Goal: Task Accomplishment & Management: Manage account settings

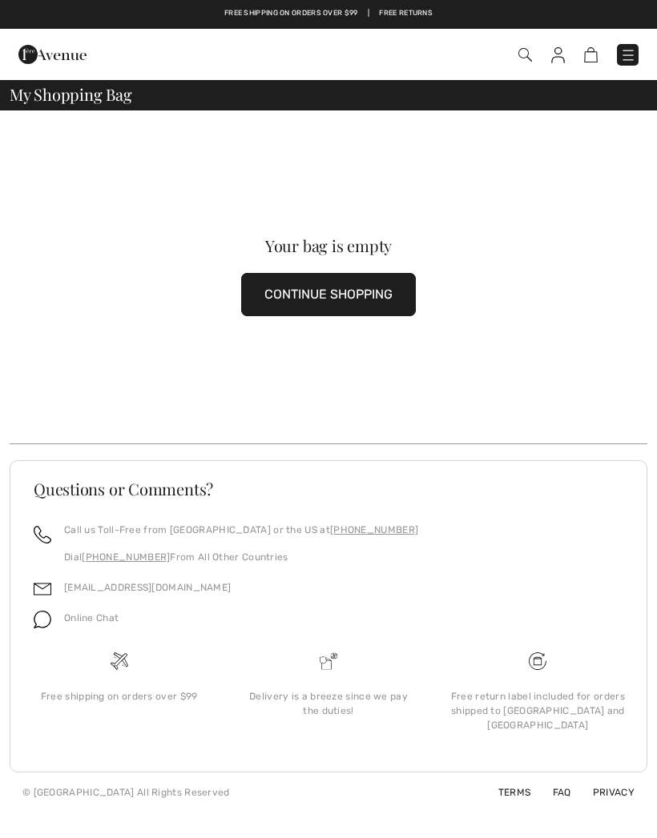
checkbox input "true"
click at [564, 57] on img at bounding box center [558, 55] width 14 height 16
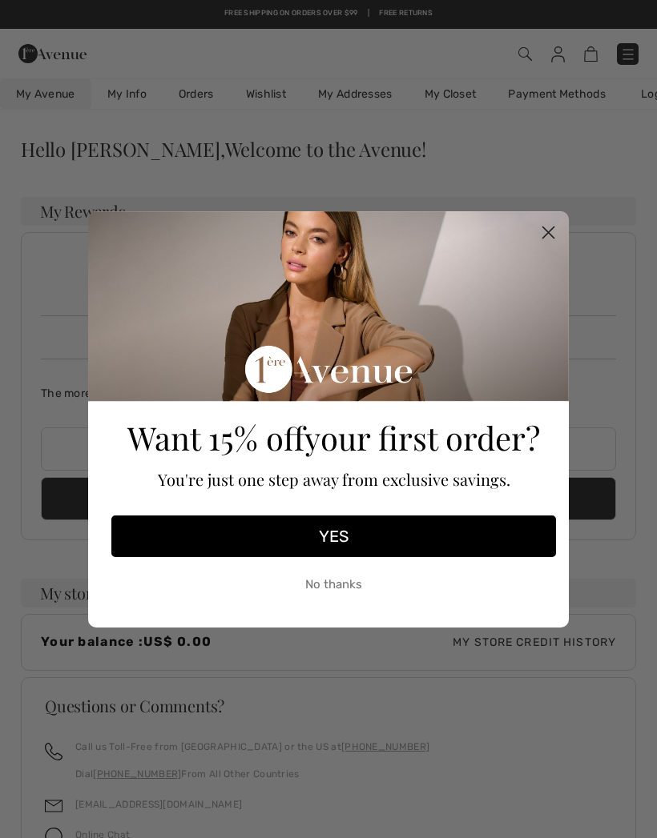
click at [550, 227] on circle "Close dialog" at bounding box center [548, 232] width 26 height 26
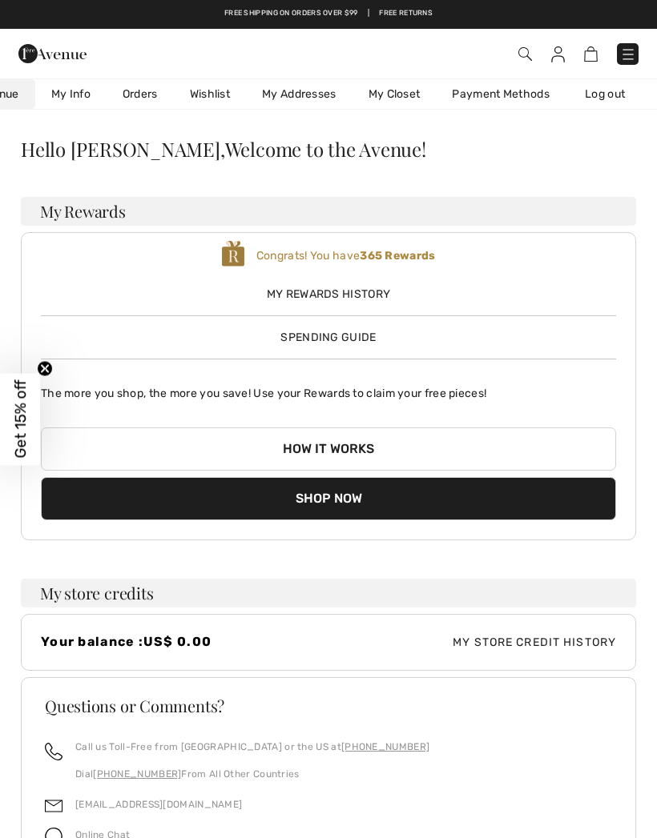
click at [552, 60] on img at bounding box center [558, 54] width 14 height 16
click at [589, 53] on img at bounding box center [591, 53] width 14 height 15
click at [621, 51] on img at bounding box center [628, 54] width 16 height 16
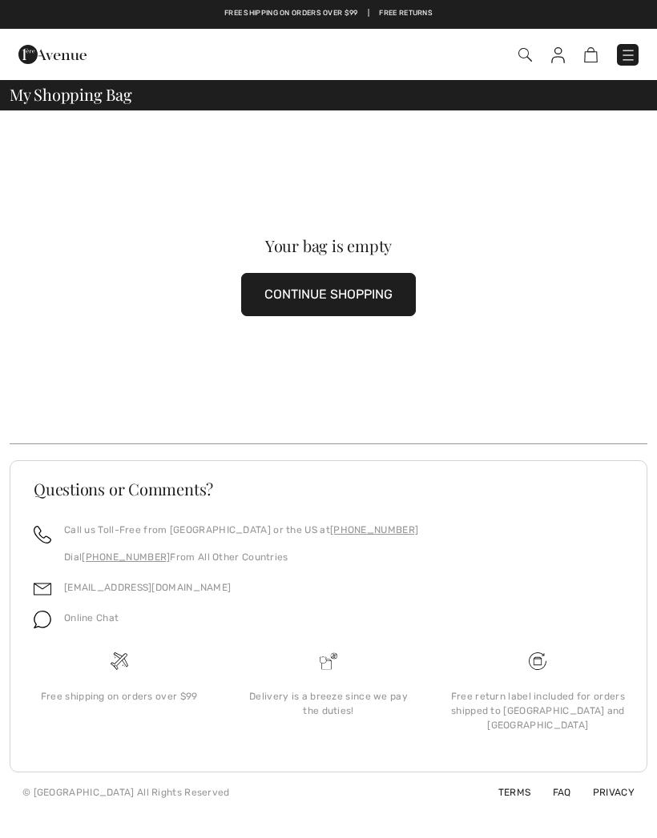
click at [587, 60] on img at bounding box center [591, 54] width 14 height 15
click at [555, 50] on img at bounding box center [558, 55] width 14 height 16
click at [424, 13] on link "Free Returns" at bounding box center [406, 13] width 54 height 11
click at [406, 18] on link "Free Returns" at bounding box center [406, 13] width 54 height 11
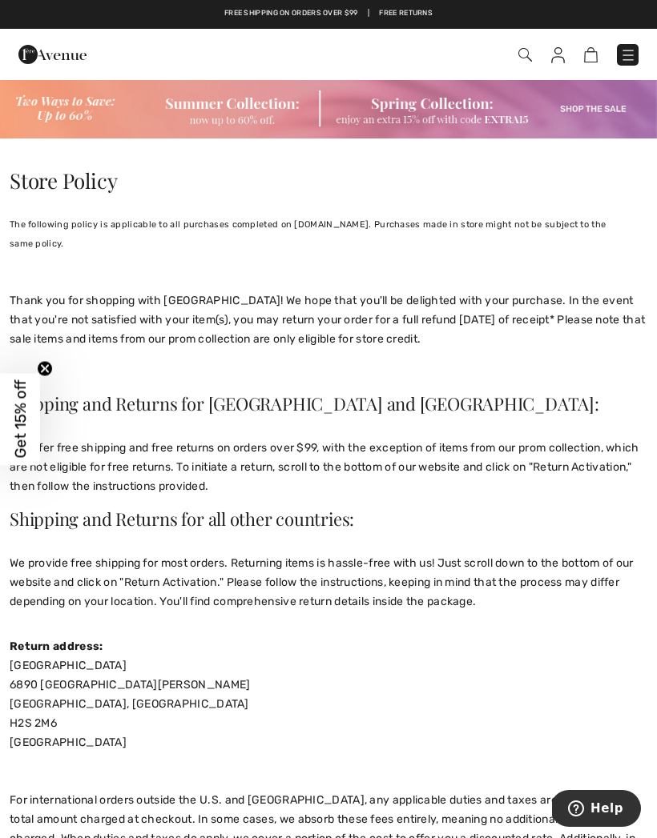
click at [620, 60] on img at bounding box center [628, 55] width 16 height 16
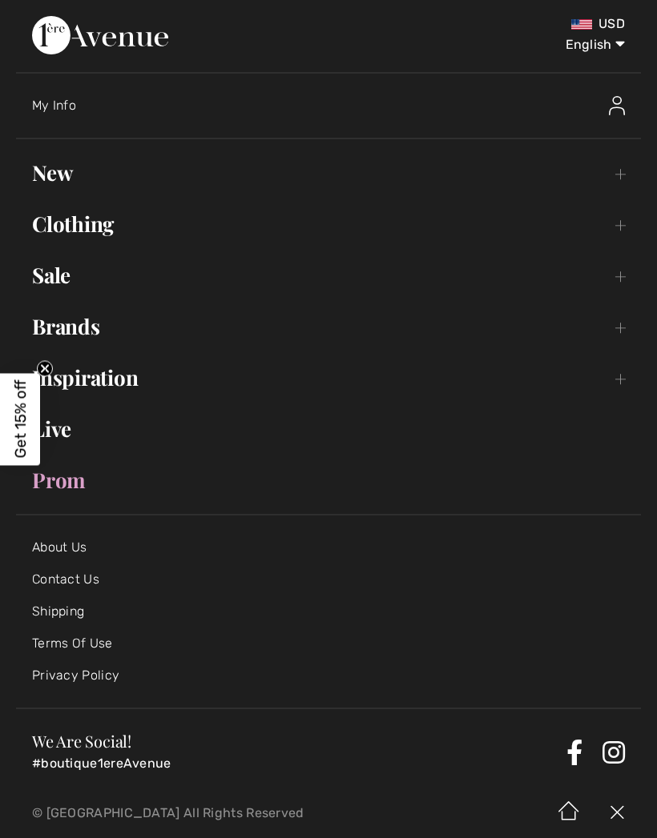
click at [599, 110] on div at bounding box center [564, 105] width 152 height 51
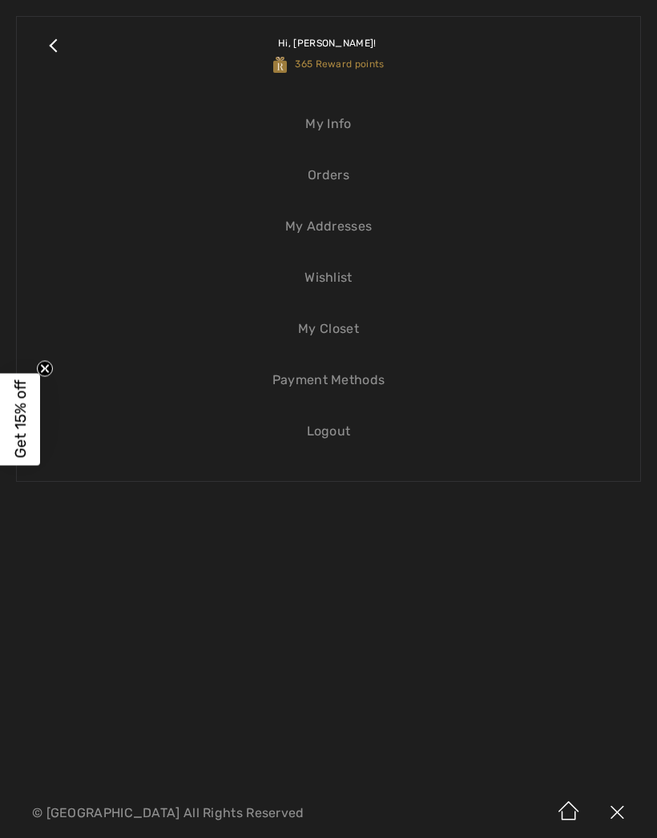
click at [351, 183] on link "Orders" at bounding box center [328, 175] width 591 height 35
click at [335, 179] on link "Orders" at bounding box center [328, 175] width 591 height 35
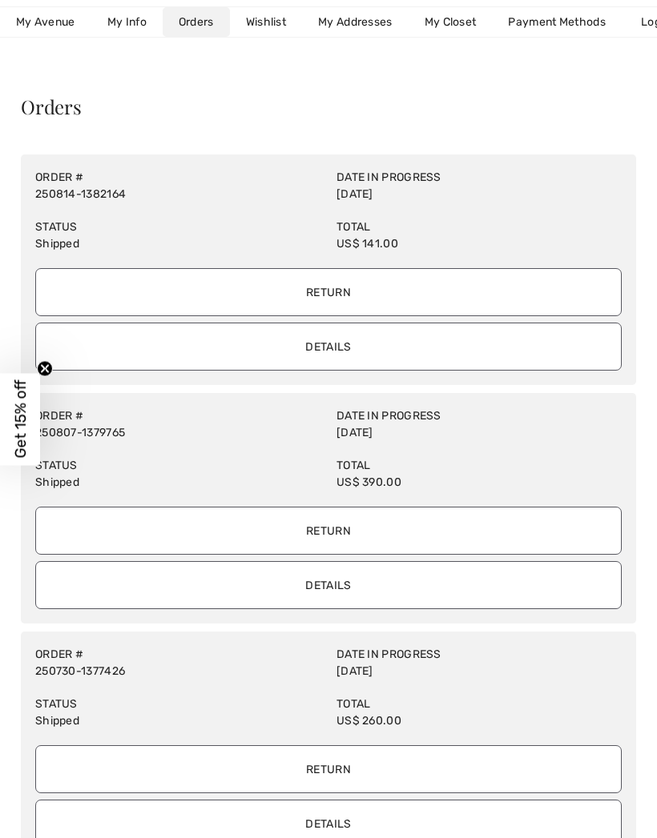
scroll to position [65, 0]
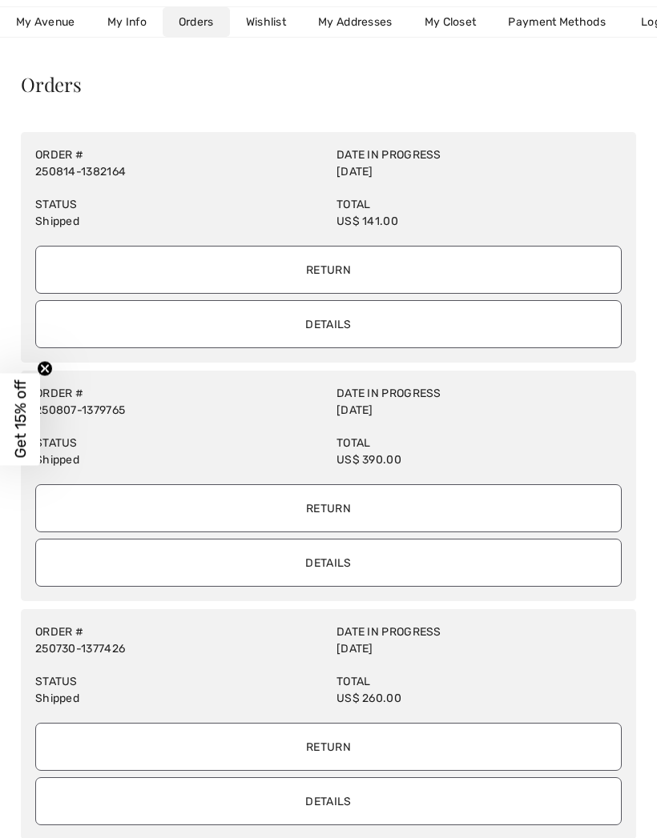
click at [339, 256] on input "Return" at bounding box center [328, 270] width 586 height 48
click at [327, 326] on input "Details" at bounding box center [328, 324] width 586 height 48
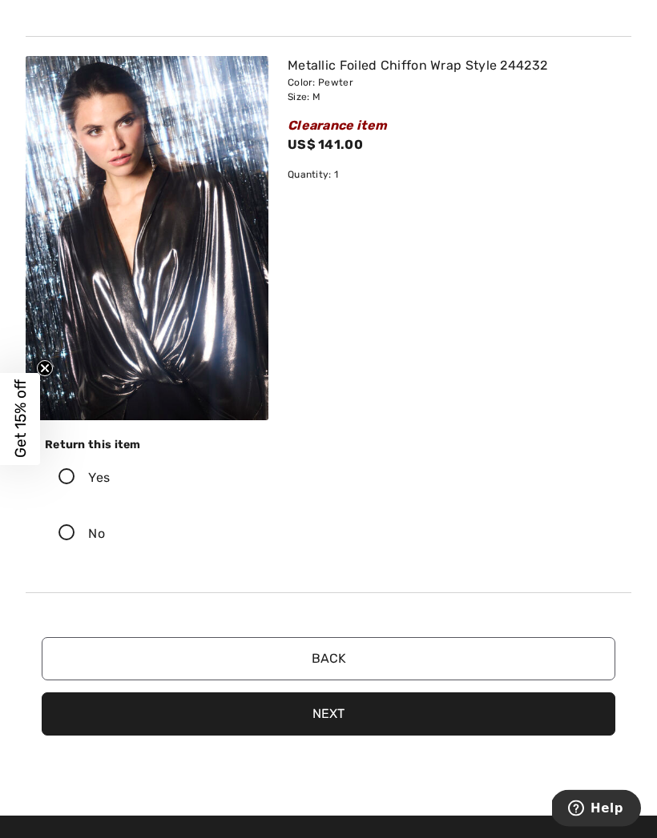
scroll to position [199, 0]
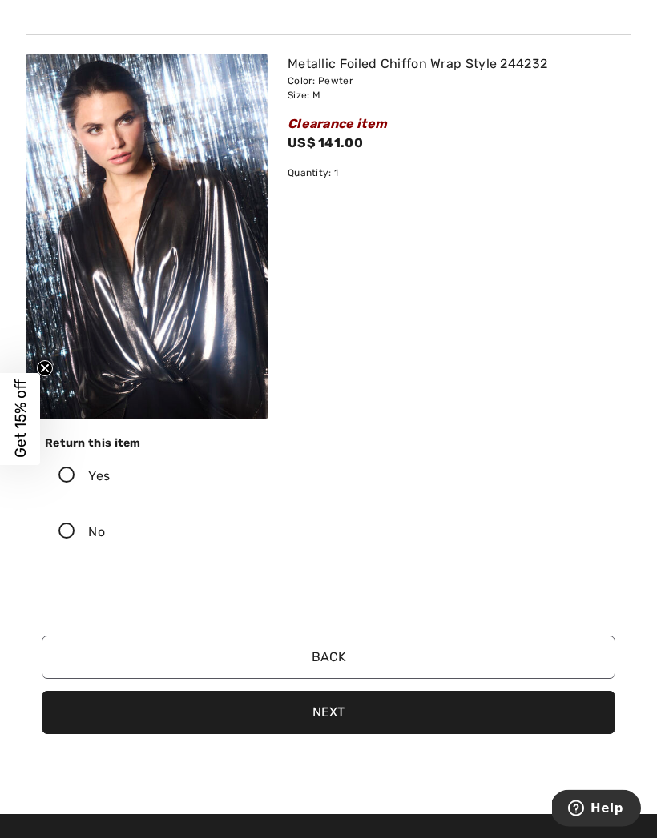
click at [78, 475] on icon at bounding box center [67, 476] width 42 height 17
click at [110, 475] on input "Yes" at bounding box center [115, 477] width 10 height 48
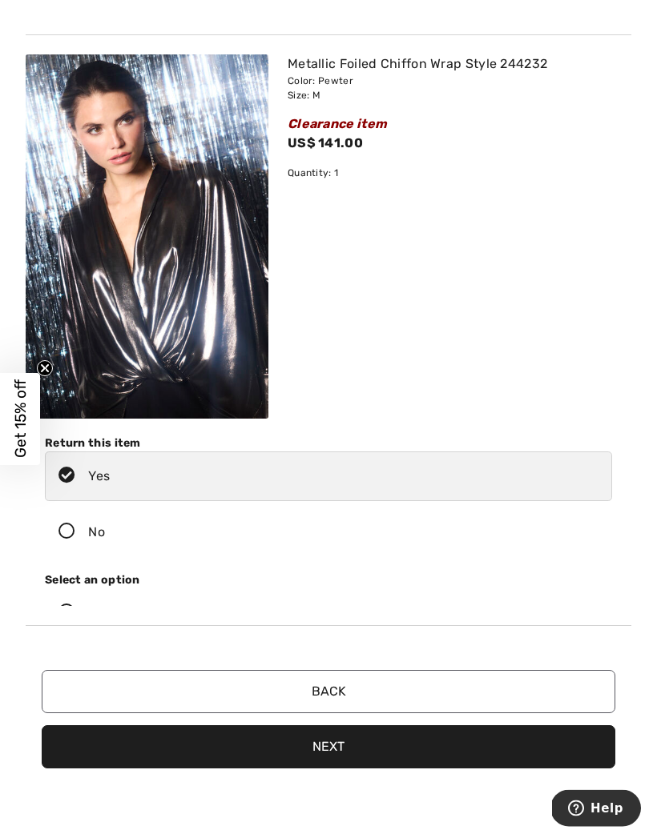
scroll to position [200, 0]
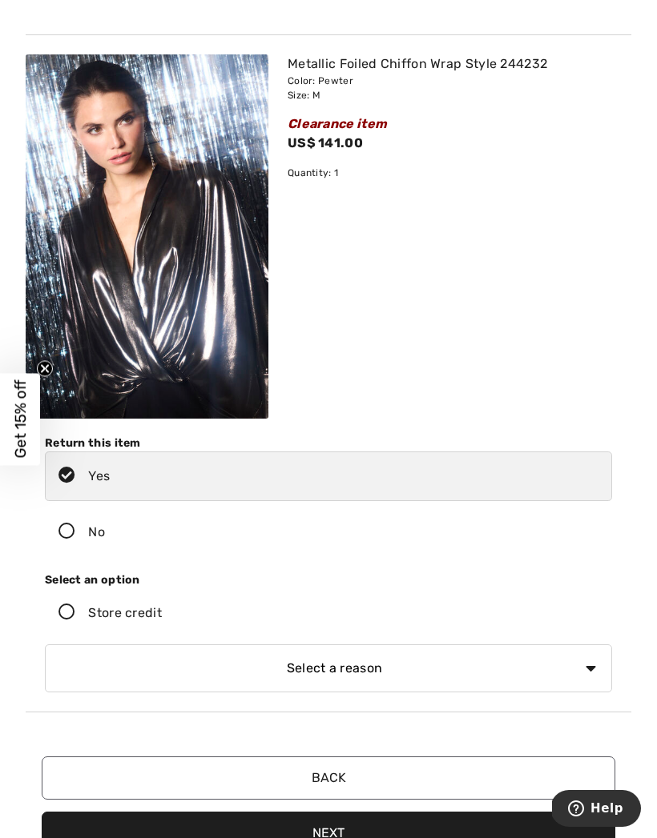
click at [72, 617] on icon at bounding box center [67, 612] width 42 height 17
click at [162, 617] on input "Store credit" at bounding box center [167, 613] width 10 height 48
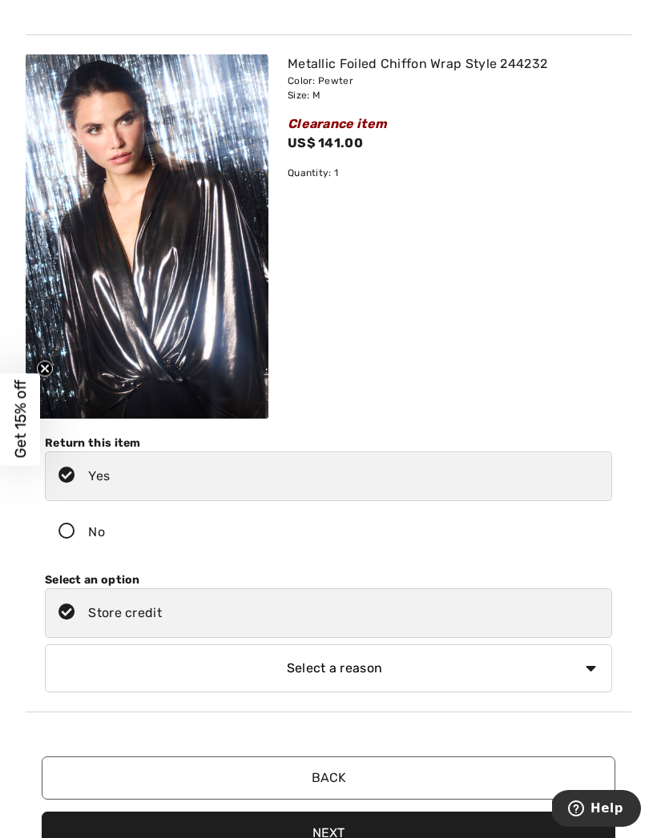
click at [593, 674] on select "Select a reason I received the wrong product or size My order arrived too late …" at bounding box center [328, 669] width 567 height 48
select select "6"
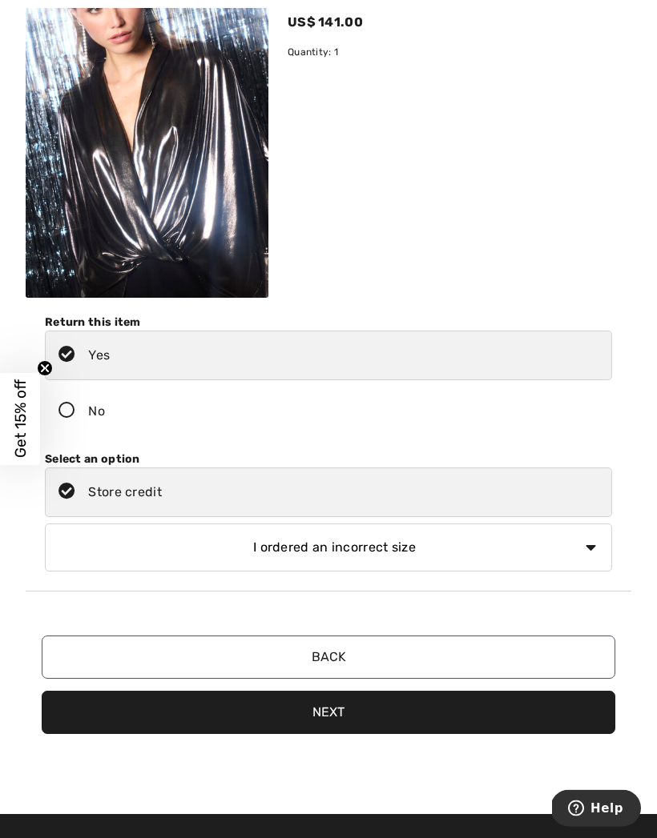
scroll to position [321, 0]
click at [588, 546] on select "Select a reason I received the wrong product or size My order arrived too late …" at bounding box center [328, 548] width 567 height 48
click at [331, 711] on button "Next" at bounding box center [328, 712] width 573 height 43
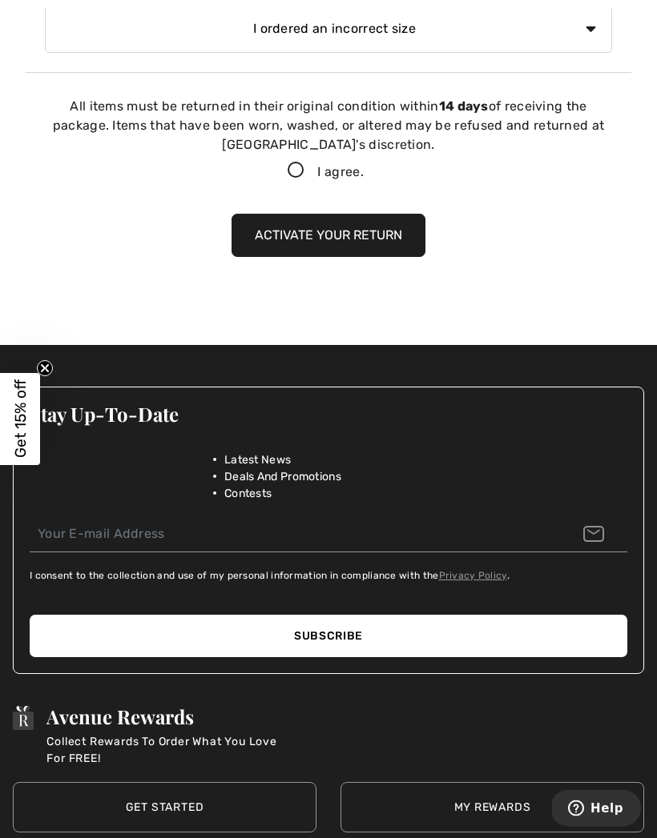
scroll to position [840, 0]
click at [291, 170] on icon at bounding box center [296, 171] width 42 height 17
click at [363, 170] on input "I agree." at bounding box center [368, 171] width 10 height 10
checkbox input "true"
click at [314, 242] on button "Activate your return" at bounding box center [328, 235] width 194 height 43
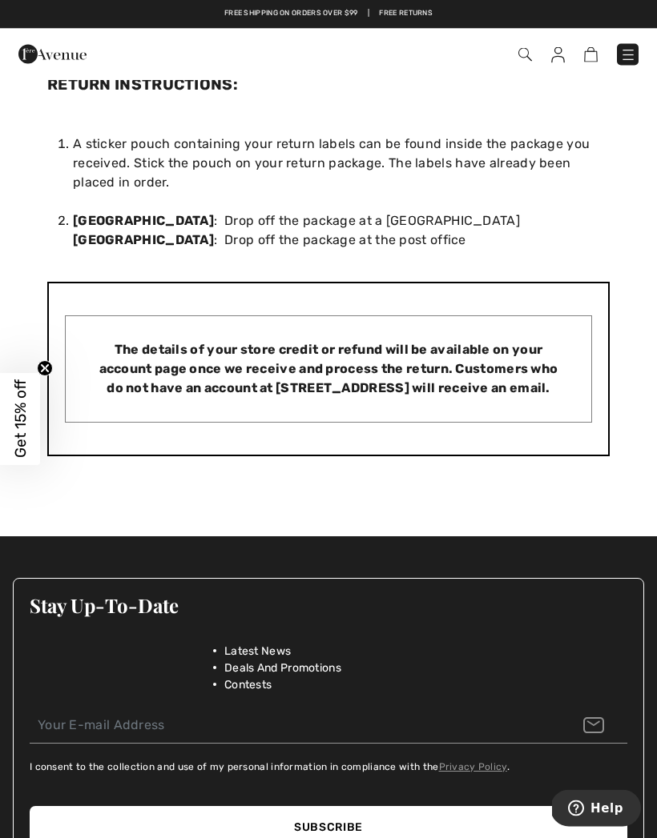
scroll to position [567, 0]
